Goal: Task Accomplishment & Management: Complete application form

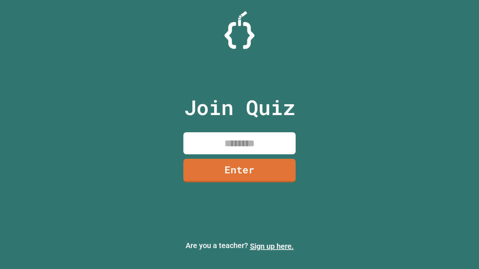
click at [271, 246] on link "Sign up here." at bounding box center [272, 246] width 44 height 9
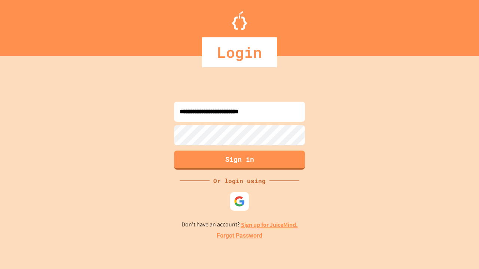
type input "**********"
